Goal: Task Accomplishment & Management: Manage account settings

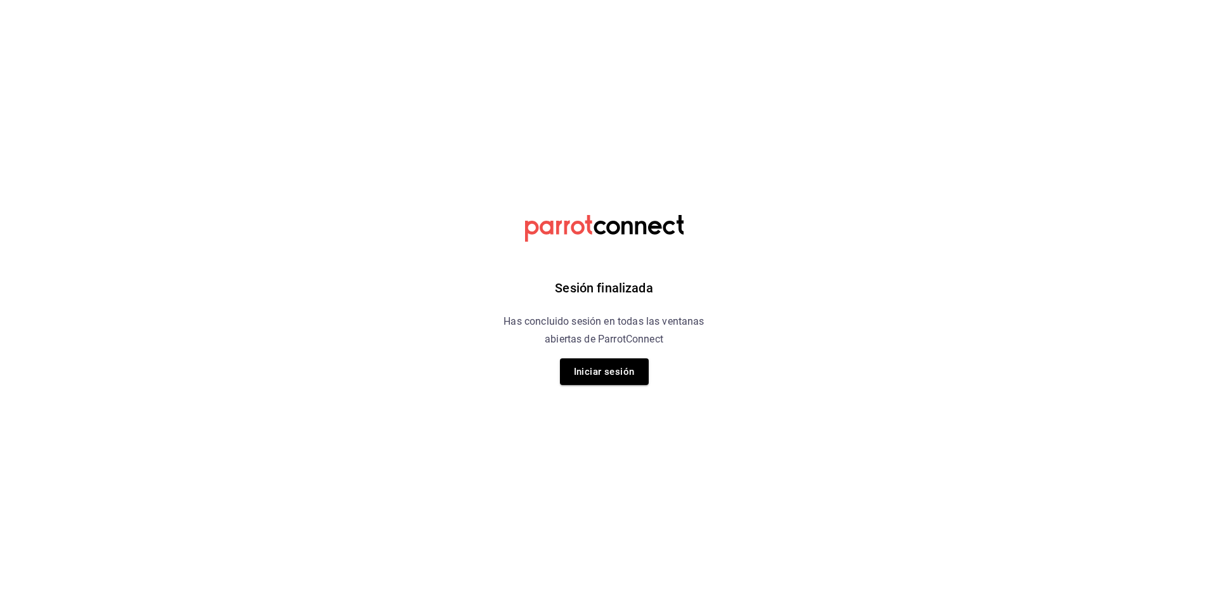
click at [611, 375] on button "Iniciar sesión" at bounding box center [604, 371] width 89 height 27
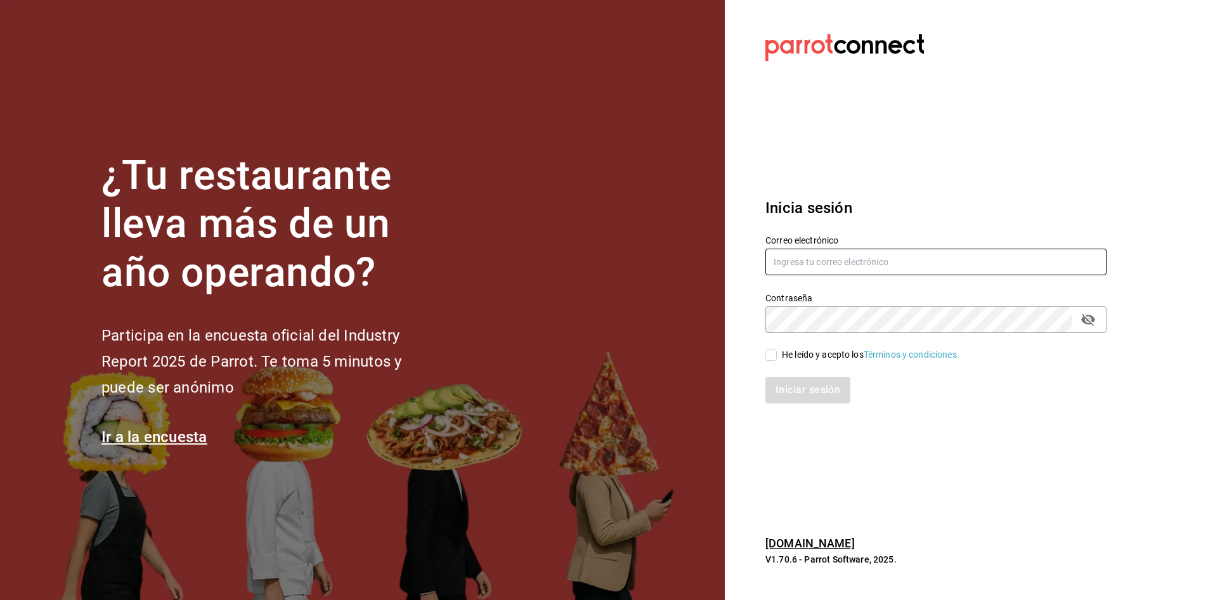
type input "jose.garcia@grupocosteno.com"
click at [776, 355] on input "He leído y acepto los Términos y condiciones." at bounding box center [771, 354] width 11 height 11
checkbox input "true"
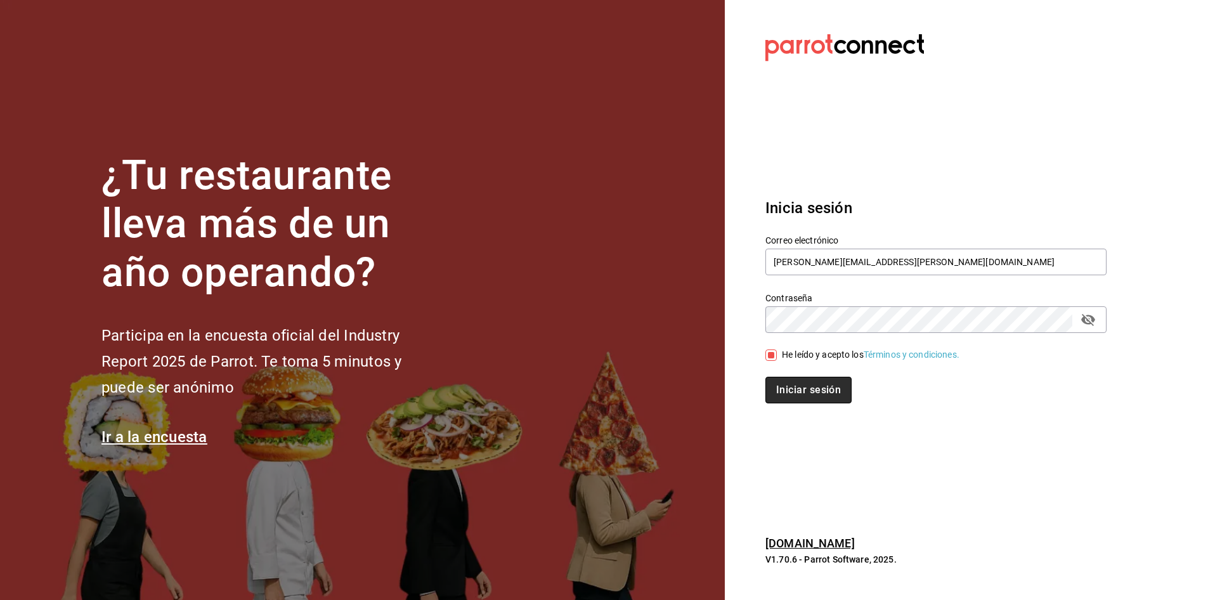
click at [802, 391] on button "Iniciar sesión" at bounding box center [809, 390] width 86 height 27
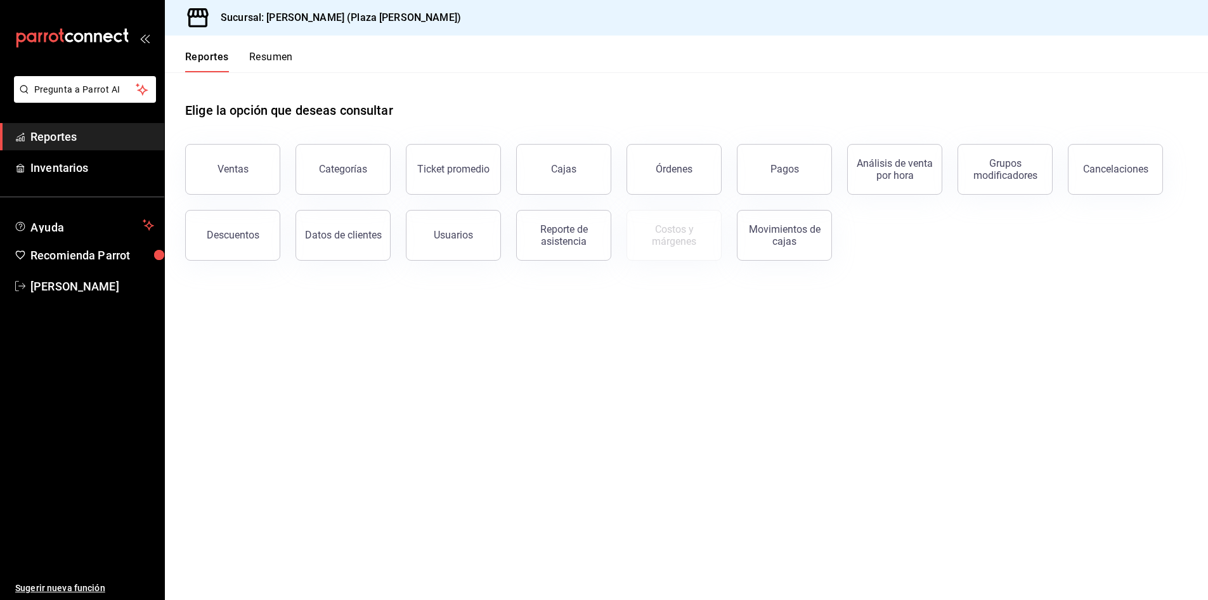
click at [263, 62] on button "Resumen" at bounding box center [271, 62] width 44 height 22
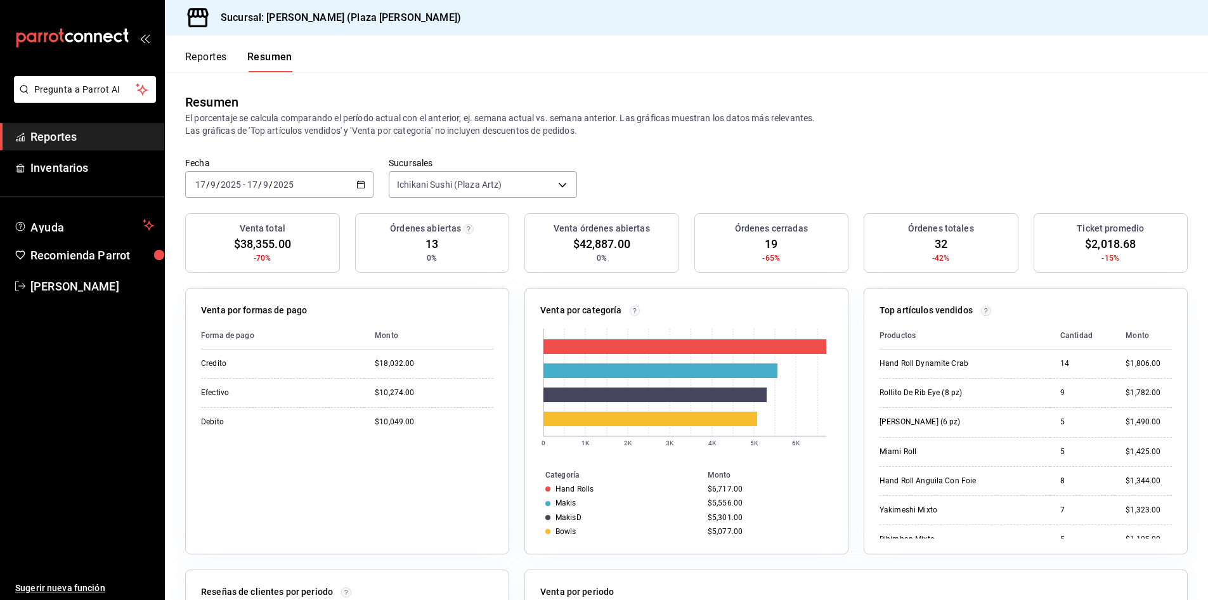
click at [693, 166] on div "Fecha 2025-09-17 17 / 9 / 2025 - 2025-09-17 17 / 9 / 2025 Sucursales Ichikani S…" at bounding box center [686, 185] width 1043 height 56
click at [707, 57] on header "Reportes Resumen" at bounding box center [686, 54] width 1043 height 37
